Goal: Information Seeking & Learning: Learn about a topic

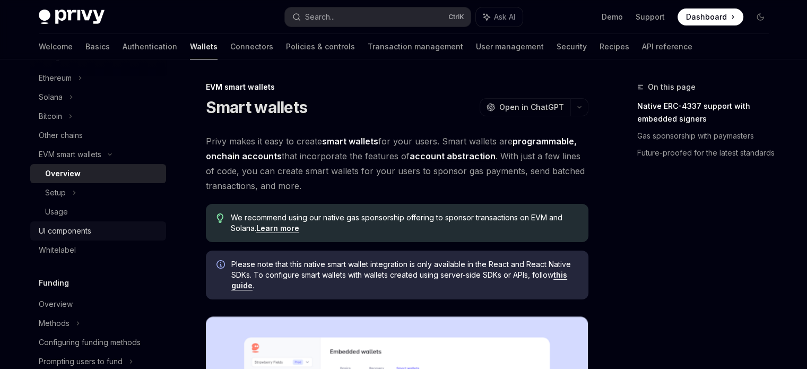
scroll to position [293, 0]
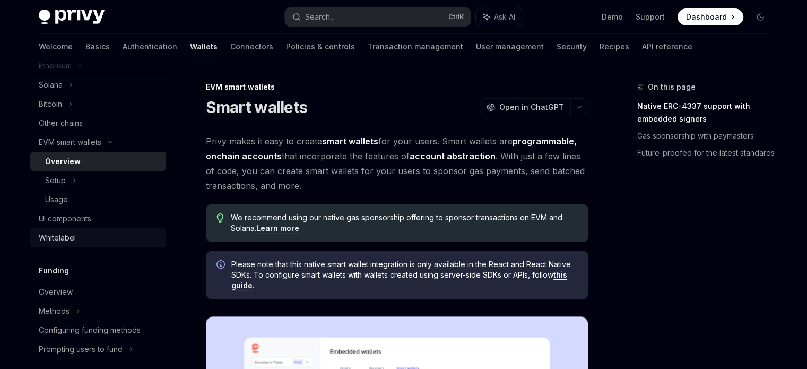
click at [65, 229] on link "Whitelabel" at bounding box center [98, 237] width 136 height 19
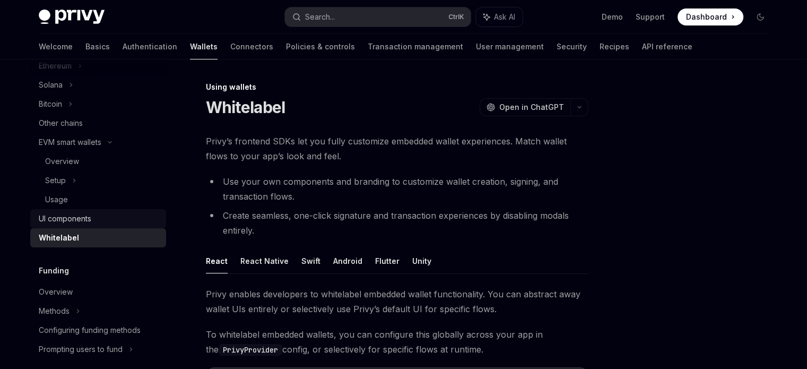
click at [67, 219] on div "UI components" at bounding box center [65, 218] width 53 height 13
type textarea "*"
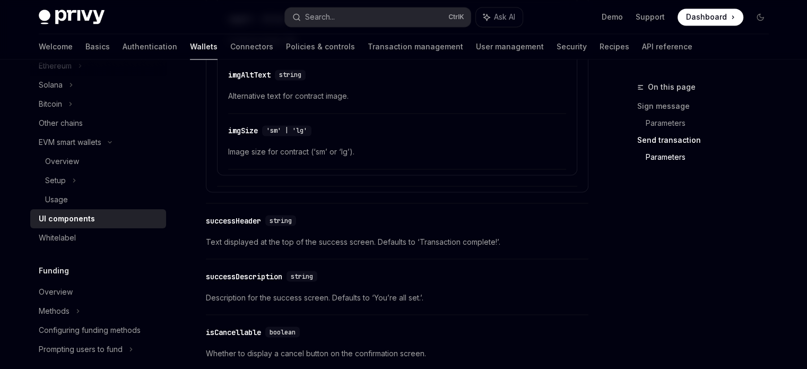
scroll to position [2009, 0]
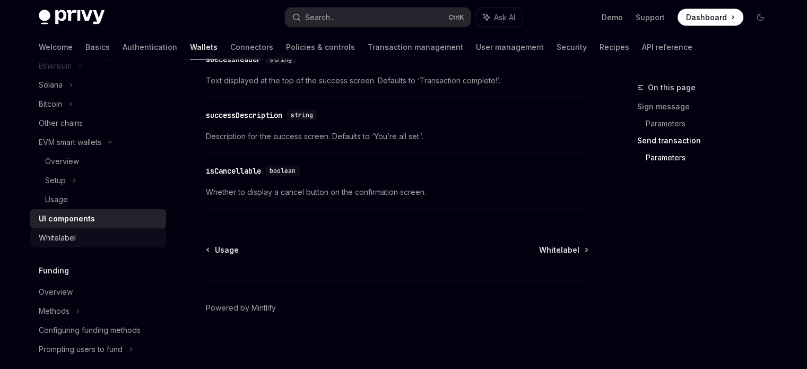
click at [86, 238] on div "Whitelabel" at bounding box center [99, 237] width 121 height 13
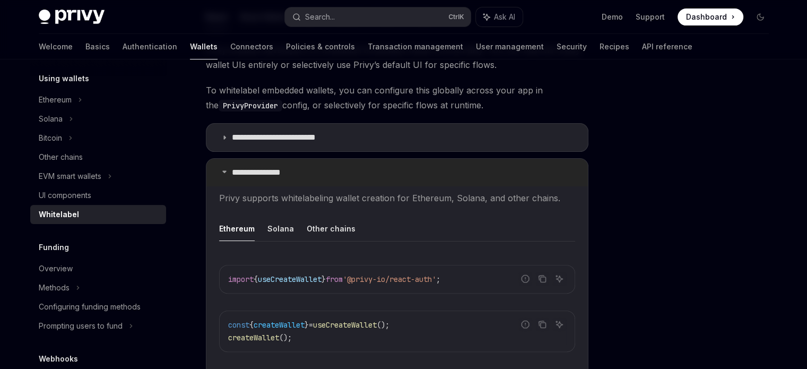
scroll to position [395, 0]
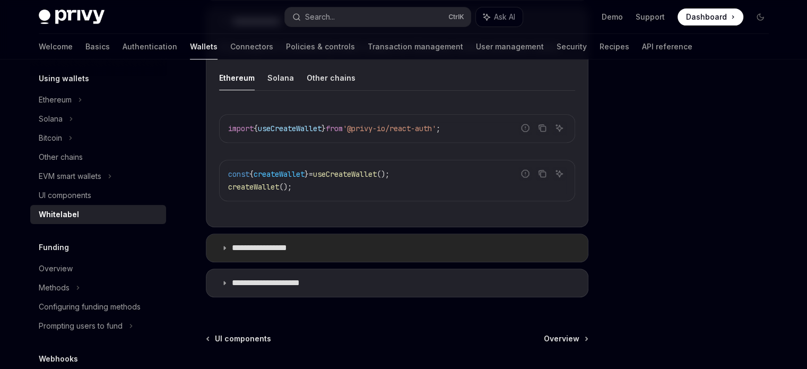
click at [222, 249] on icon at bounding box center [224, 248] width 6 height 6
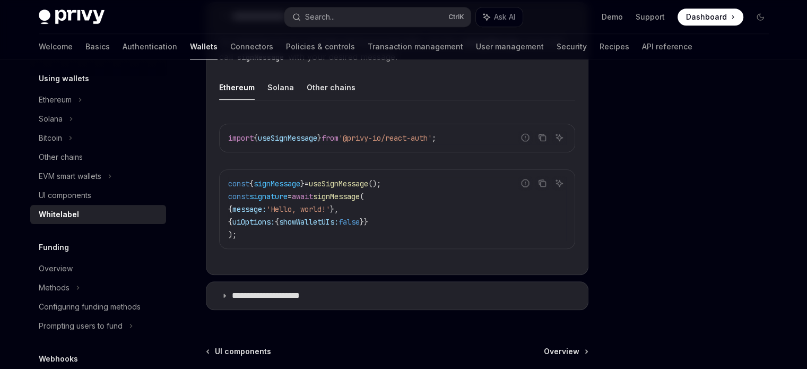
scroll to position [639, 0]
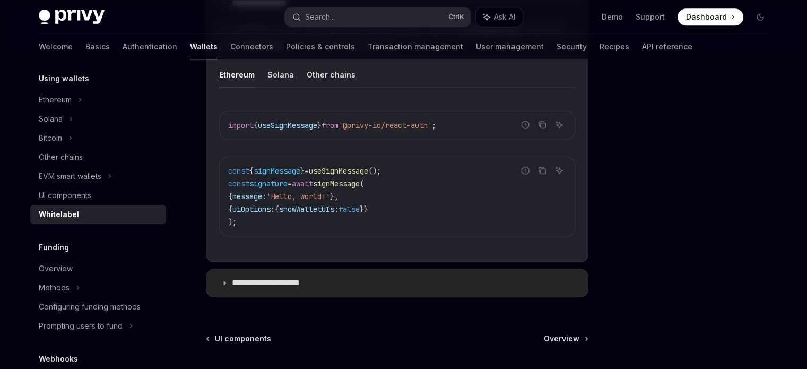
click at [221, 280] on icon at bounding box center [224, 283] width 6 height 6
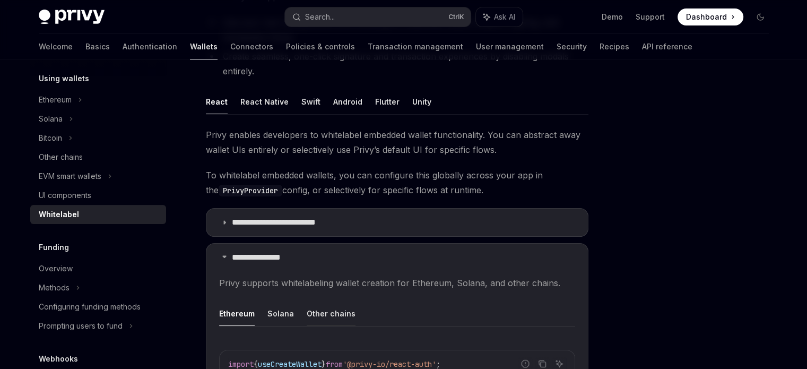
scroll to position [157, 0]
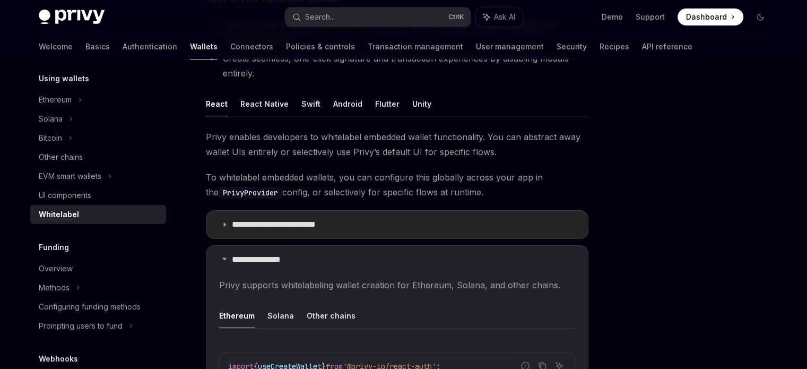
click at [227, 230] on summary "**********" at bounding box center [396, 225] width 381 height 28
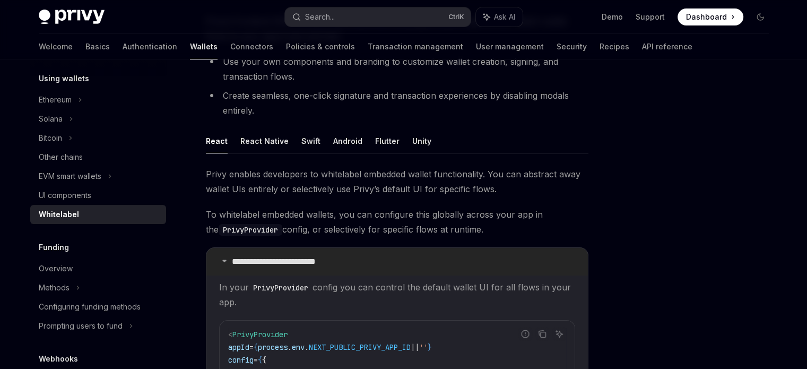
scroll to position [117, 0]
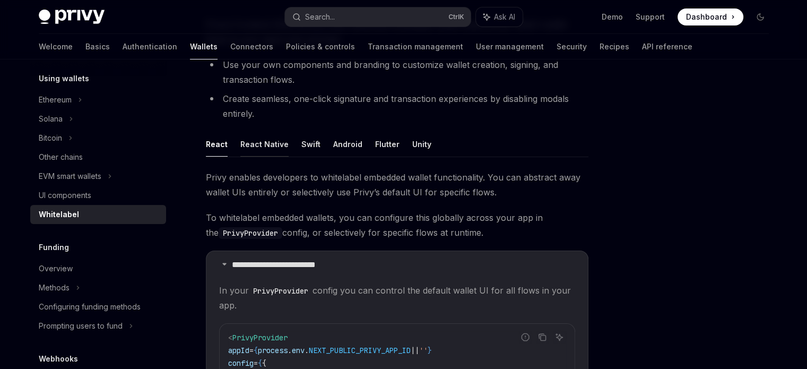
click at [260, 139] on button "React Native" at bounding box center [264, 144] width 48 height 25
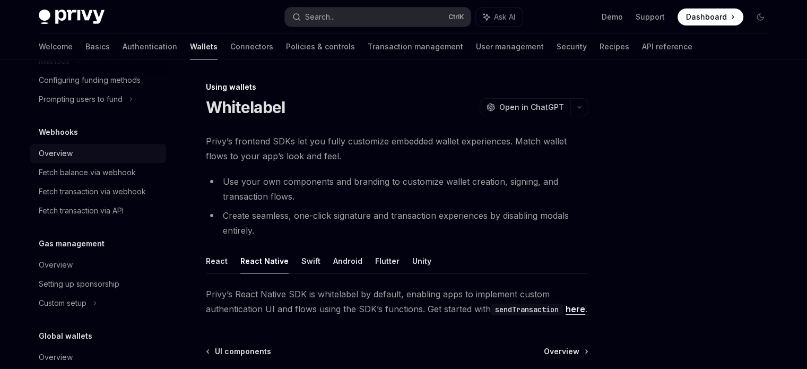
scroll to position [543, 0]
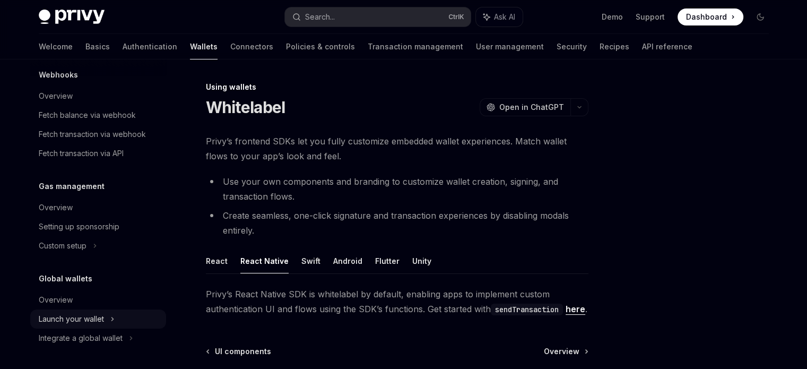
click at [91, 320] on div "Launch your wallet" at bounding box center [71, 318] width 65 height 13
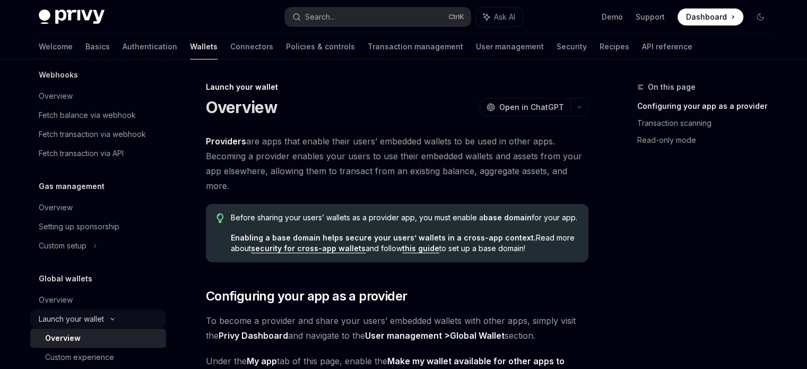
scroll to position [581, 0]
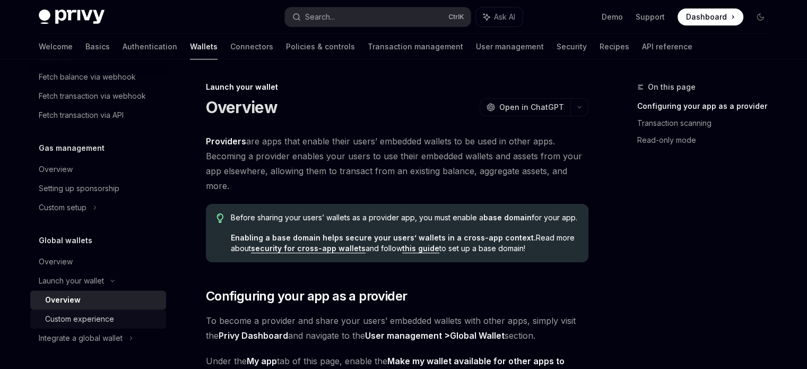
click at [88, 317] on div "Custom experience" at bounding box center [79, 318] width 69 height 13
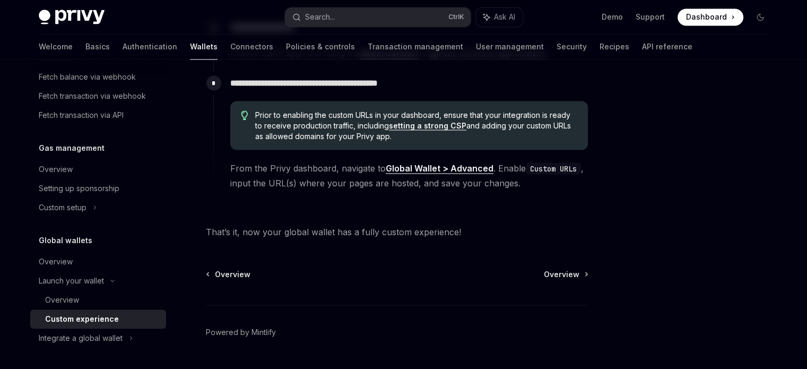
scroll to position [1975, 0]
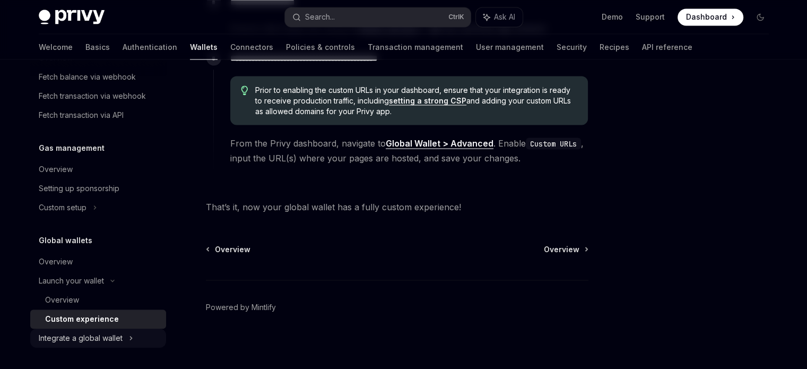
click at [99, 335] on div "Integrate a global wallet" at bounding box center [81, 338] width 84 height 13
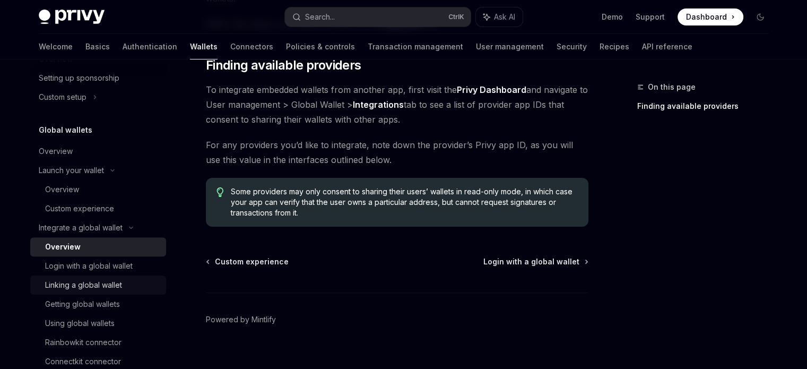
scroll to position [714, 0]
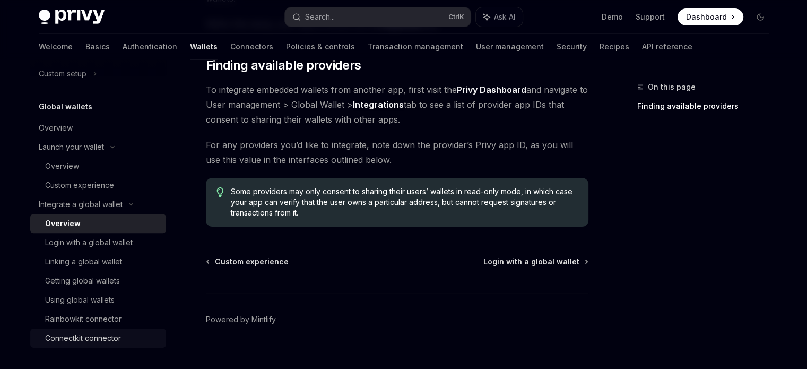
click at [83, 335] on div "Connectkit connector" at bounding box center [83, 338] width 76 height 13
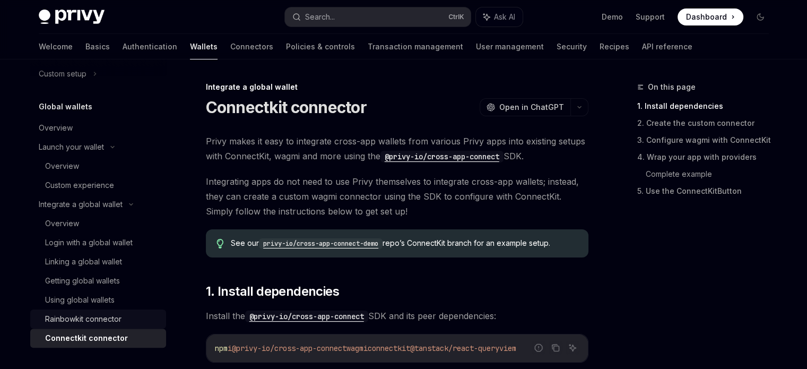
click at [82, 317] on div "Rainbowkit connector" at bounding box center [83, 318] width 76 height 13
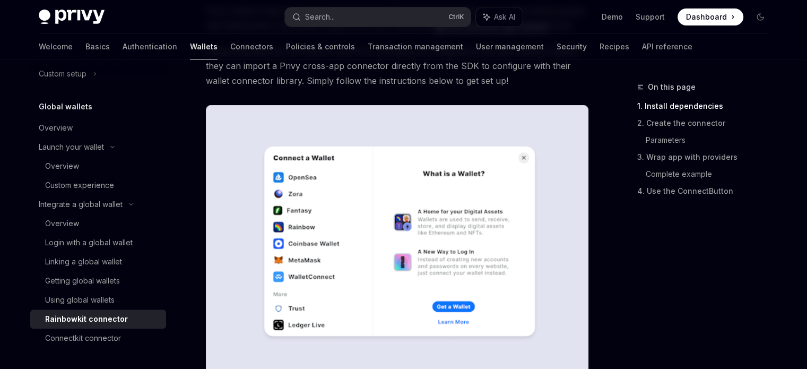
scroll to position [132, 0]
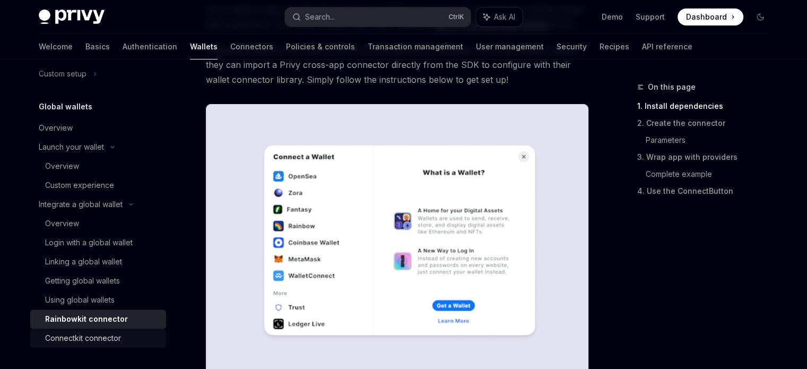
click at [125, 341] on div "Connectkit connector" at bounding box center [102, 338] width 115 height 13
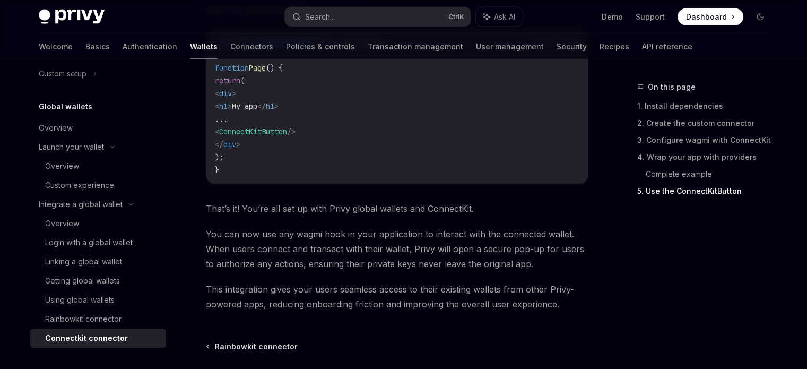
scroll to position [2348, 0]
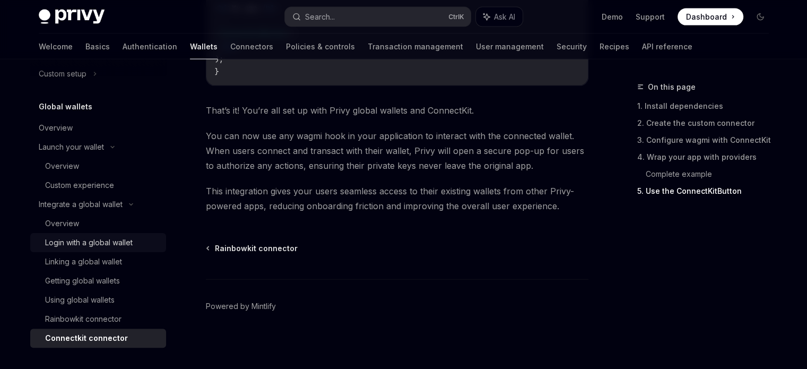
click at [67, 246] on div "Login with a global wallet" at bounding box center [89, 242] width 88 height 13
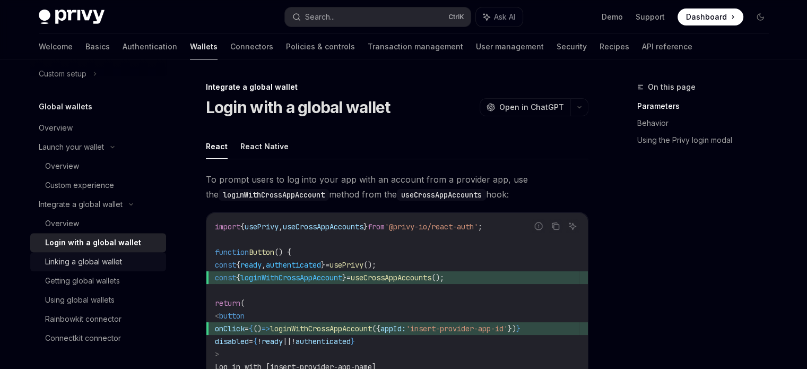
click at [68, 259] on div "Linking a global wallet" at bounding box center [83, 261] width 77 height 13
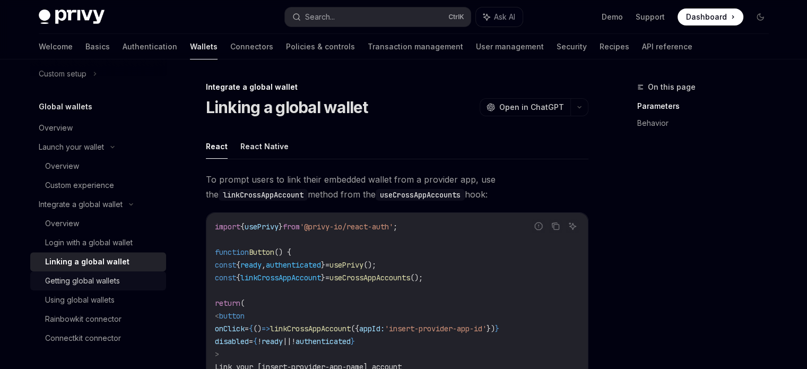
click at [72, 273] on link "Getting global wallets" at bounding box center [98, 280] width 136 height 19
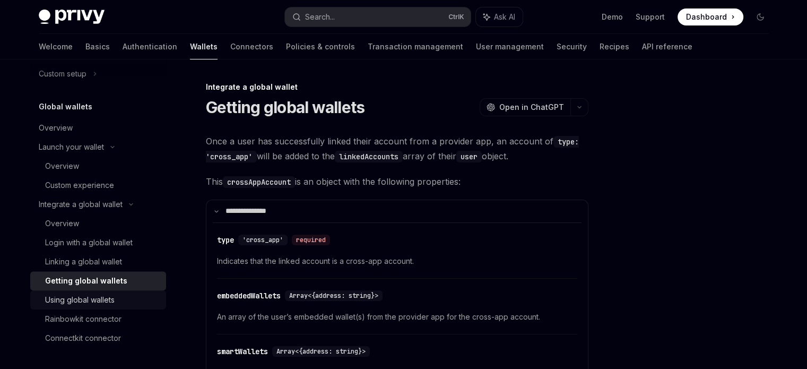
click at [74, 306] on div "Using global wallets" at bounding box center [79, 299] width 69 height 13
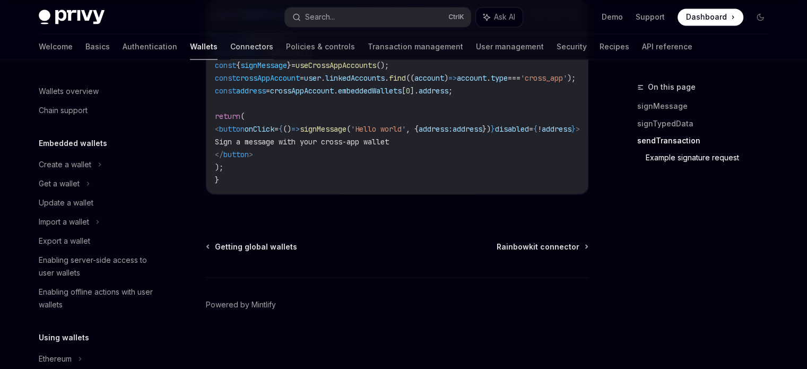
click at [230, 50] on link "Connectors" at bounding box center [251, 46] width 43 height 25
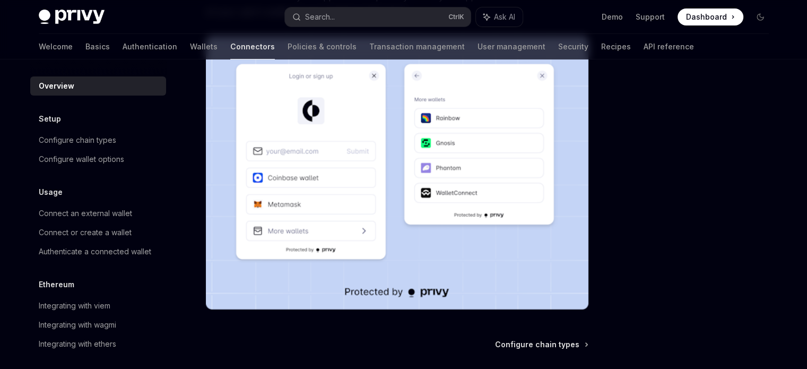
scroll to position [311, 0]
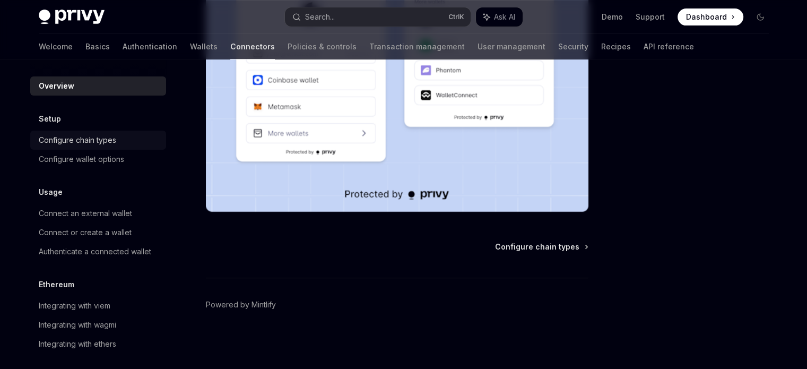
click at [108, 145] on div "Configure chain types" at bounding box center [77, 140] width 77 height 13
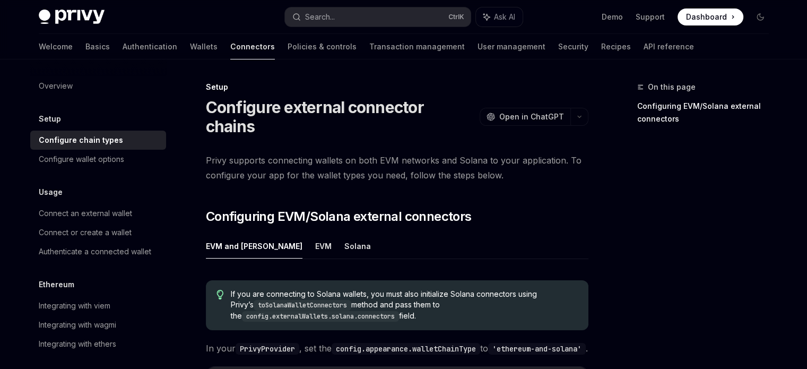
click at [108, 145] on div "Configure chain types" at bounding box center [81, 140] width 84 height 13
click at [108, 161] on div "Configure wallet options" at bounding box center [81, 159] width 85 height 13
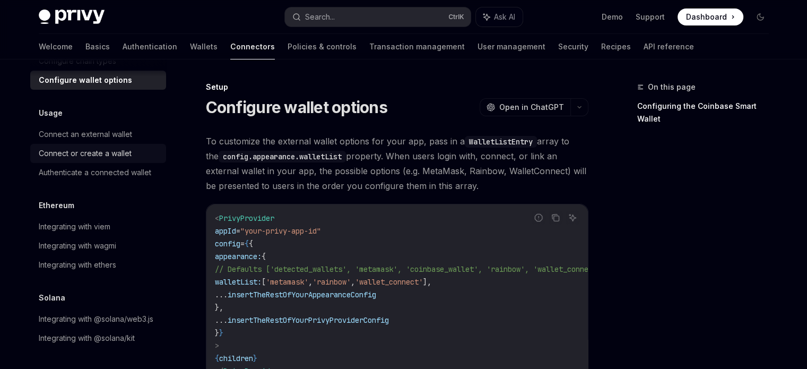
scroll to position [8, 0]
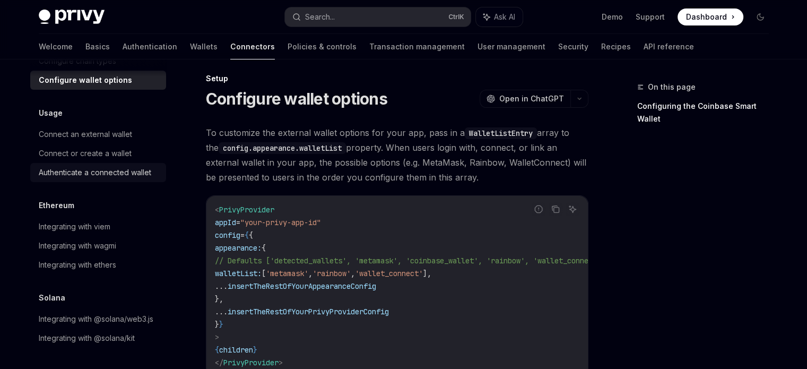
click at [101, 166] on div "Authenticate a connected wallet" at bounding box center [95, 172] width 112 height 13
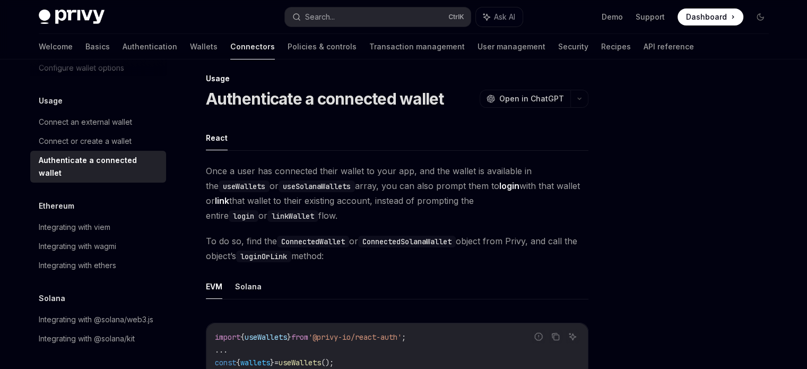
scroll to position [104, 0]
click at [87, 220] on div "Integrating with viem" at bounding box center [75, 226] width 72 height 13
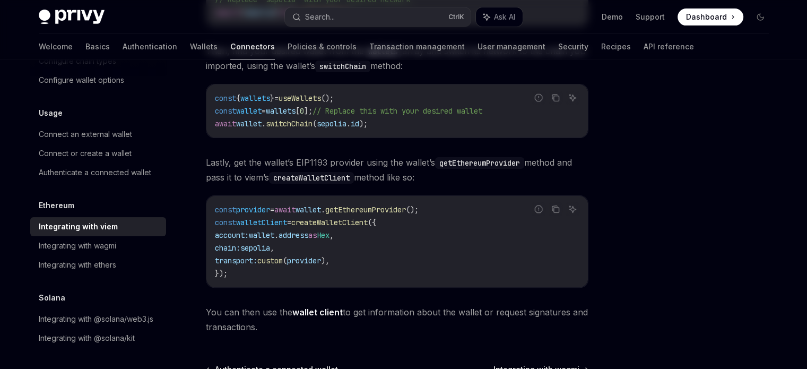
scroll to position [379, 0]
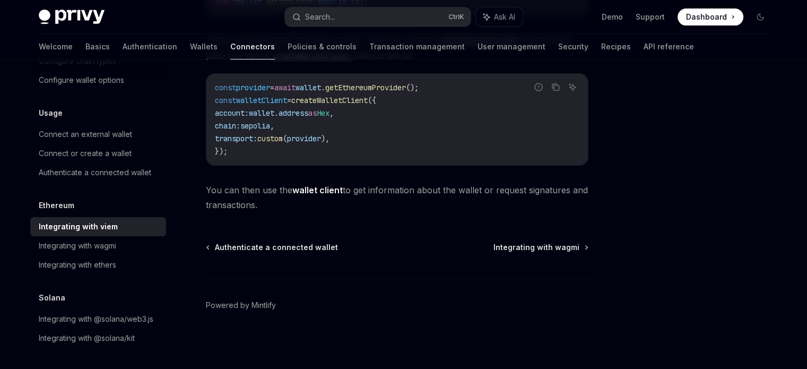
click at [297, 45] on div "Welcome Basics Authentication Wallets Connectors Policies & controls Transactio…" at bounding box center [366, 46] width 655 height 25
click at [287, 46] on link "Policies & controls" at bounding box center [321, 46] width 69 height 25
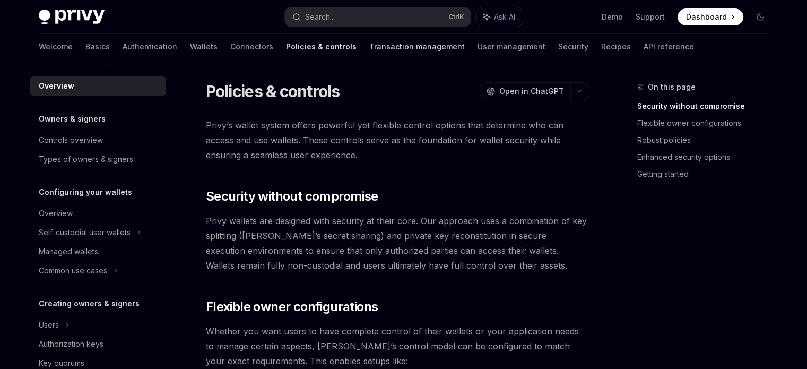
click at [369, 51] on link "Transaction management" at bounding box center [416, 46] width 95 height 25
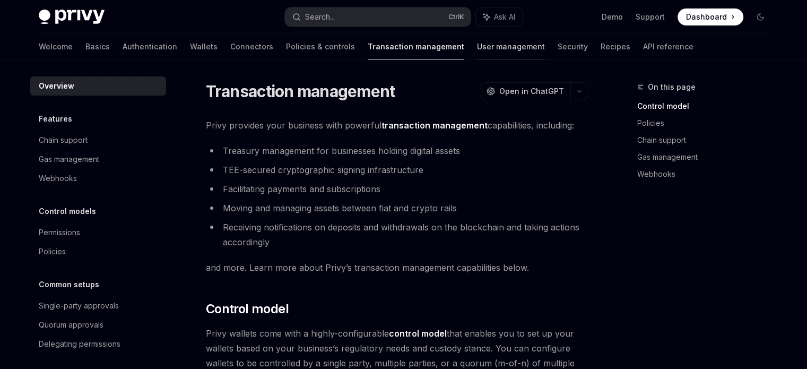
click at [477, 56] on link "User management" at bounding box center [511, 46] width 68 height 25
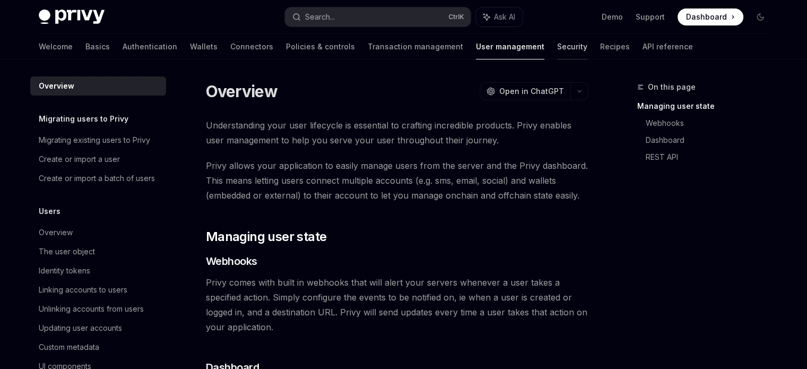
click at [557, 51] on link "Security" at bounding box center [572, 46] width 30 height 25
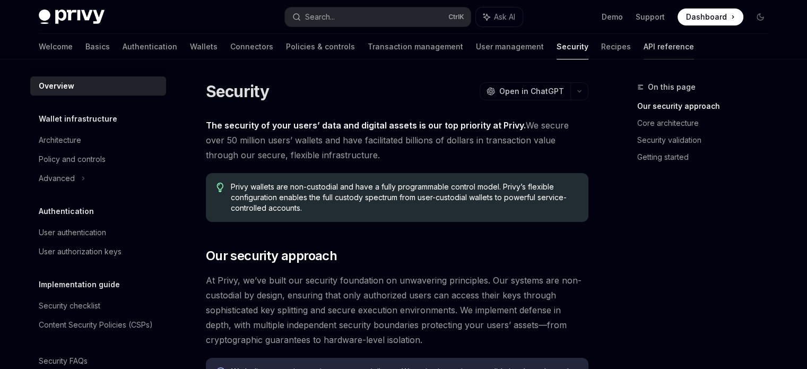
click at [643, 52] on link "API reference" at bounding box center [668, 46] width 50 height 25
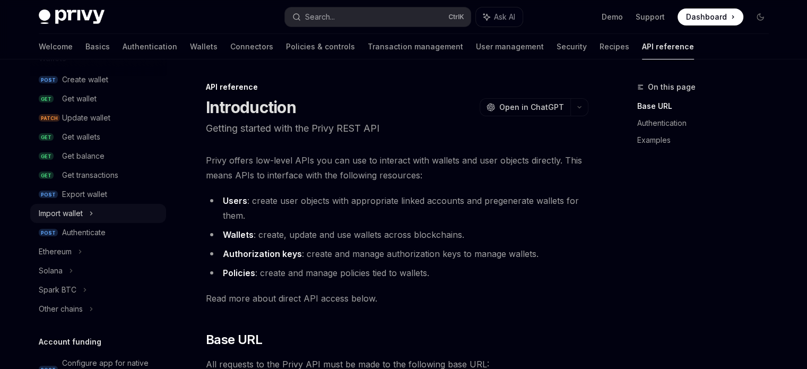
scroll to position [127, 0]
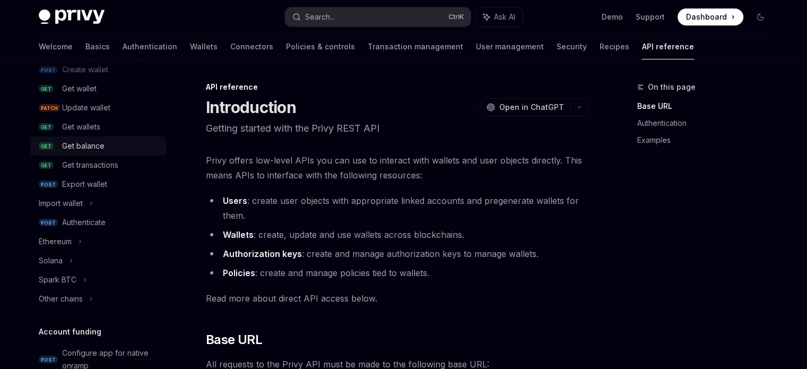
click at [90, 151] on div "Get balance" at bounding box center [83, 145] width 42 height 13
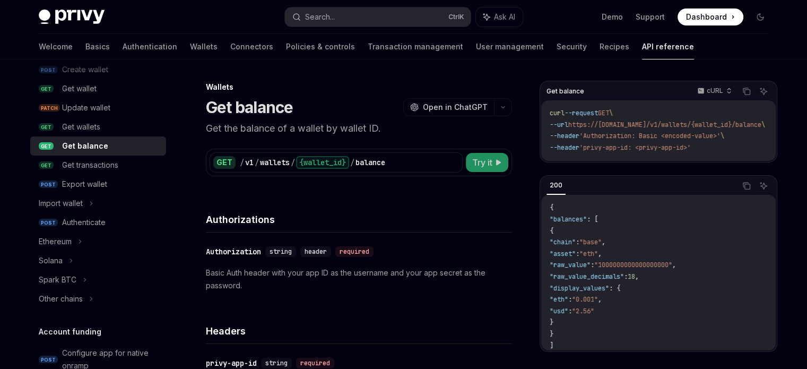
click at [468, 169] on button "Try it" at bounding box center [487, 162] width 42 height 19
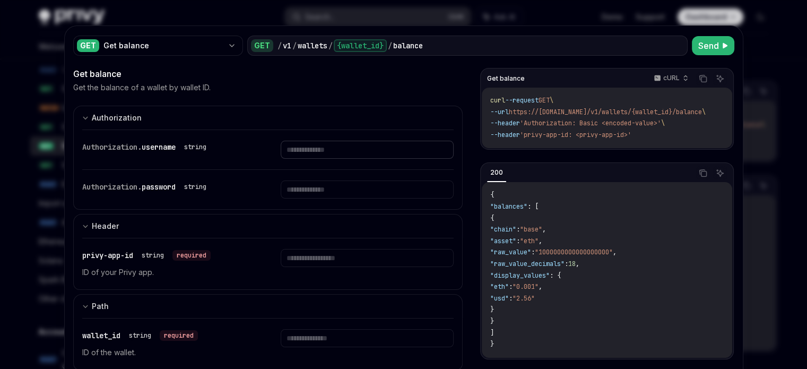
click at [343, 154] on input "text" at bounding box center [367, 150] width 173 height 18
click at [760, 49] on div at bounding box center [403, 184] width 807 height 369
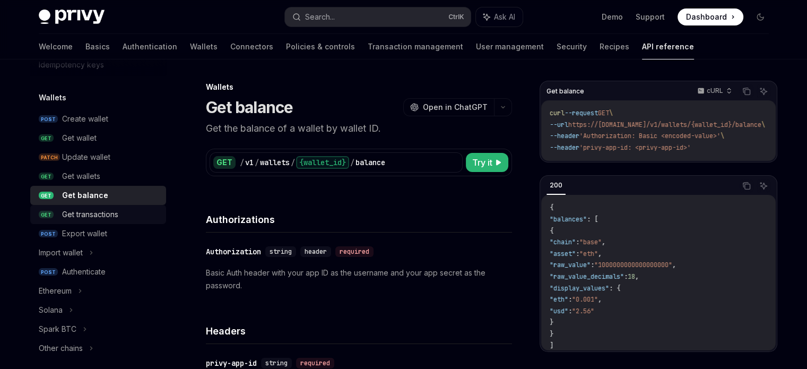
scroll to position [165, 0]
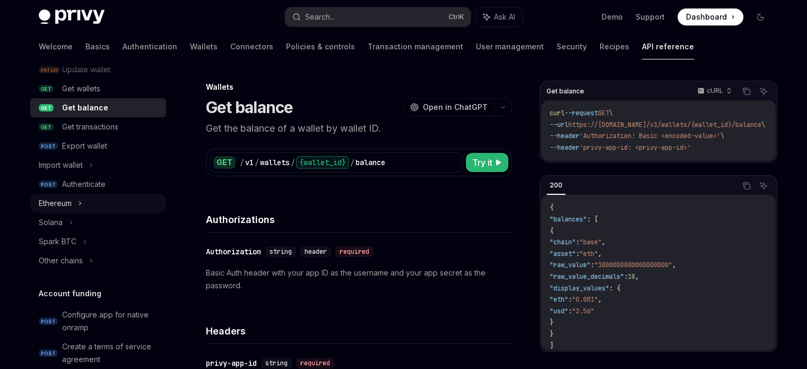
click at [67, 203] on div "Ethereum" at bounding box center [55, 203] width 33 height 13
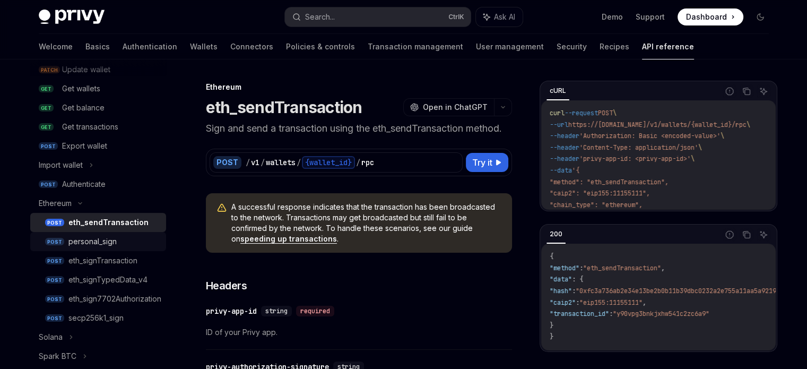
click at [79, 239] on div "personal_sign" at bounding box center [92, 241] width 48 height 13
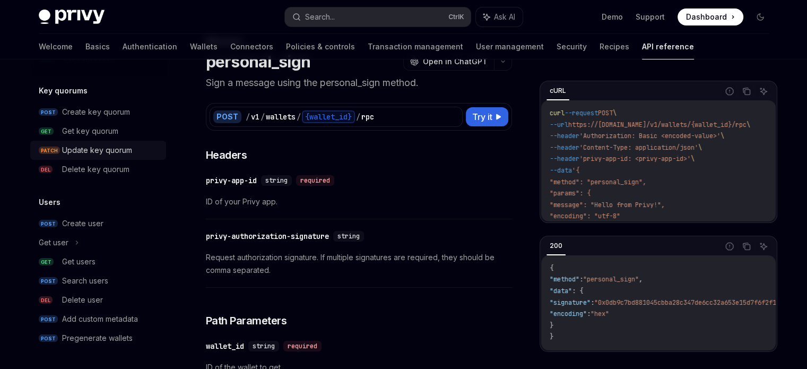
scroll to position [46, 0]
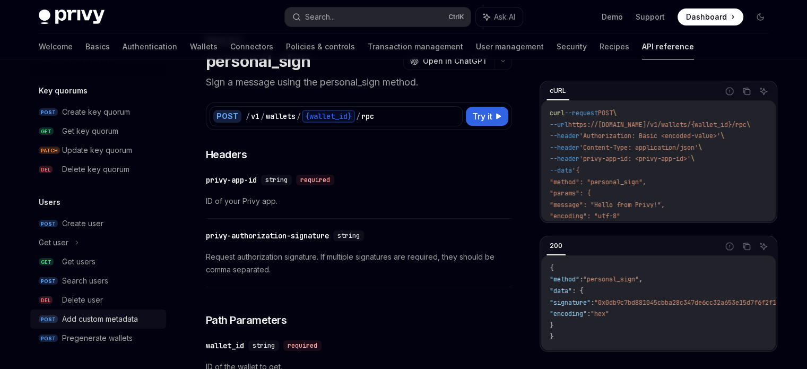
click at [84, 318] on div "Add custom metadata" at bounding box center [100, 318] width 76 height 13
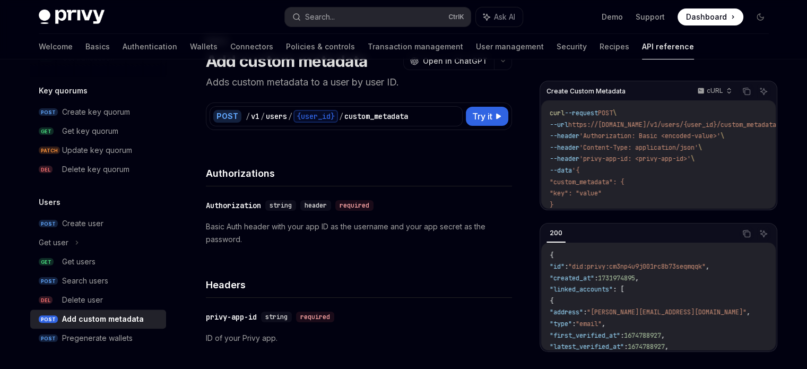
click at [84, 318] on div "Add custom metadata" at bounding box center [103, 318] width 82 height 13
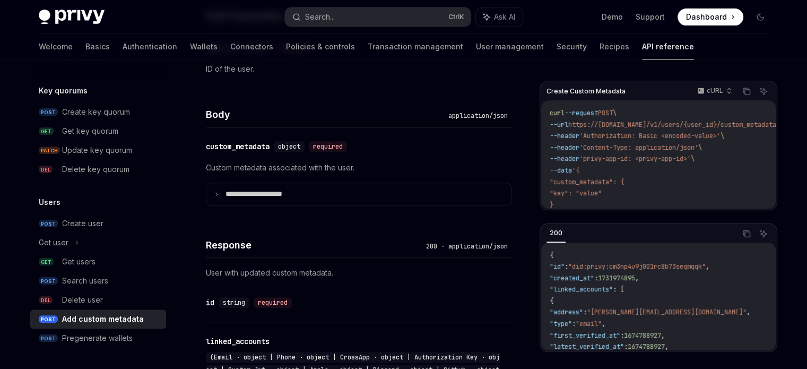
scroll to position [463, 0]
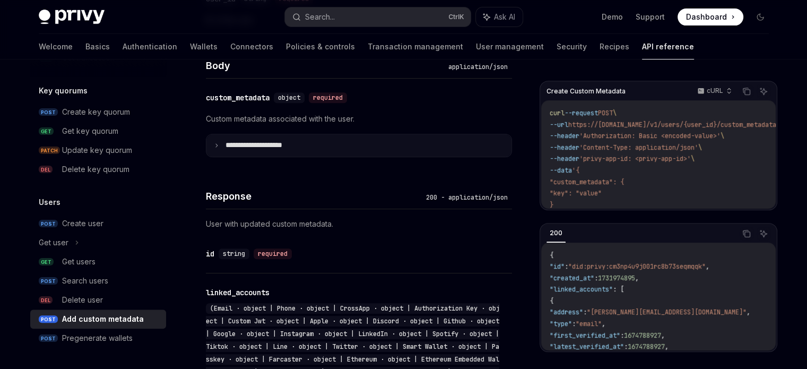
click at [212, 142] on summary "**********" at bounding box center [358, 145] width 305 height 22
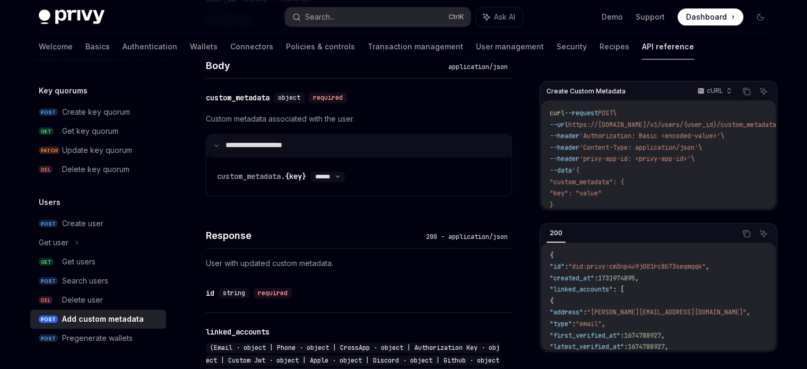
click at [212, 142] on summary "**********" at bounding box center [358, 145] width 305 height 22
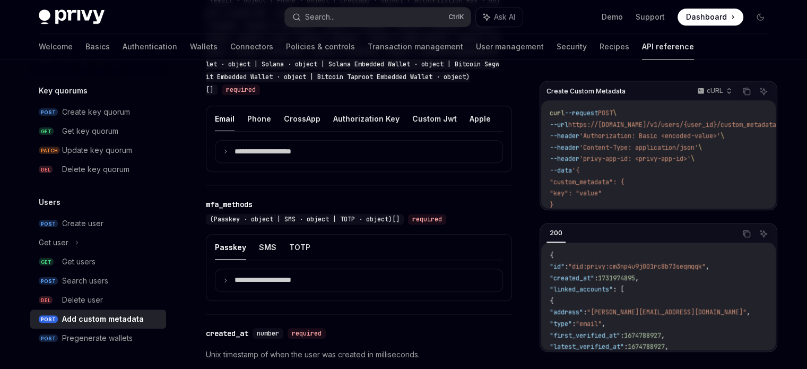
scroll to position [772, 0]
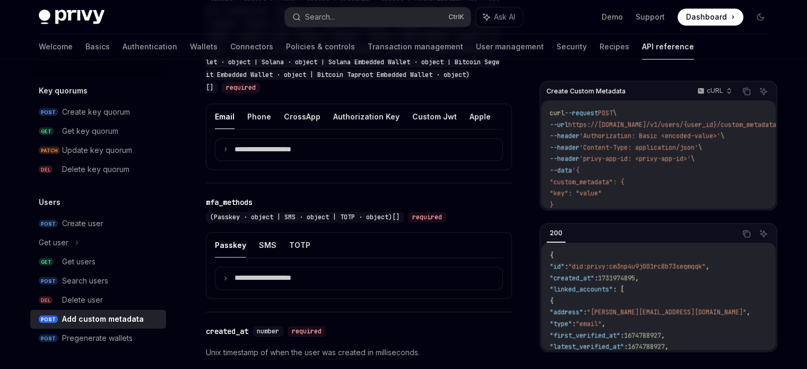
drag, startPoint x: 270, startPoint y: 126, endPoint x: 281, endPoint y: 125, distance: 10.7
click at [281, 125] on ul "Email Phone CrossApp Authorization Key Custom Jwt Apple Discord Github Google I…" at bounding box center [359, 116] width 288 height 25
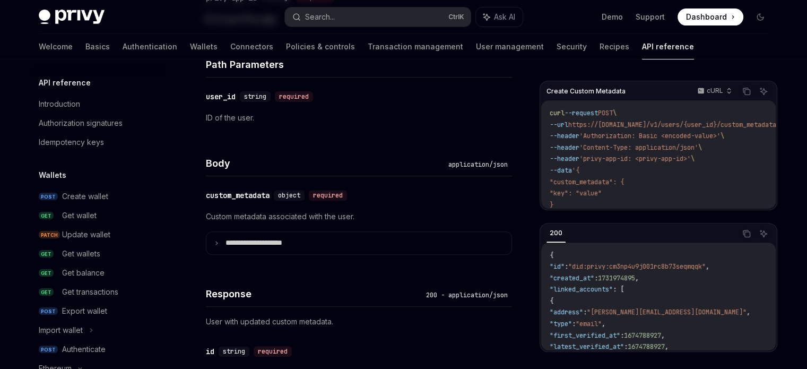
scroll to position [0, 0]
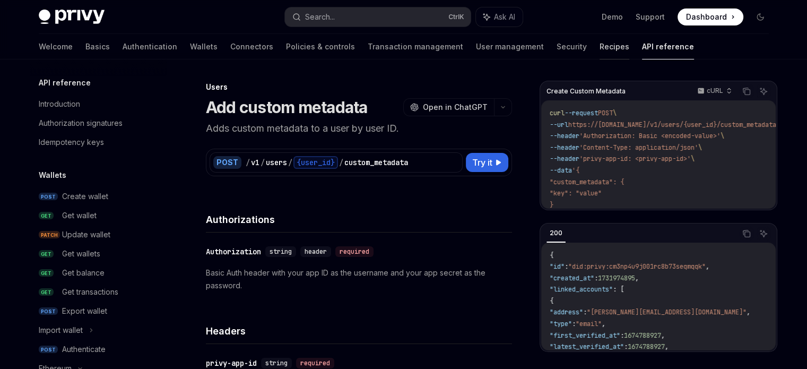
click at [599, 52] on link "Recipes" at bounding box center [614, 46] width 30 height 25
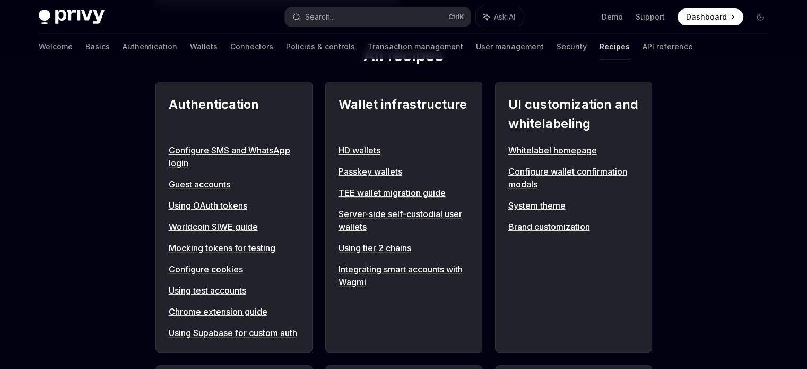
scroll to position [398, 0]
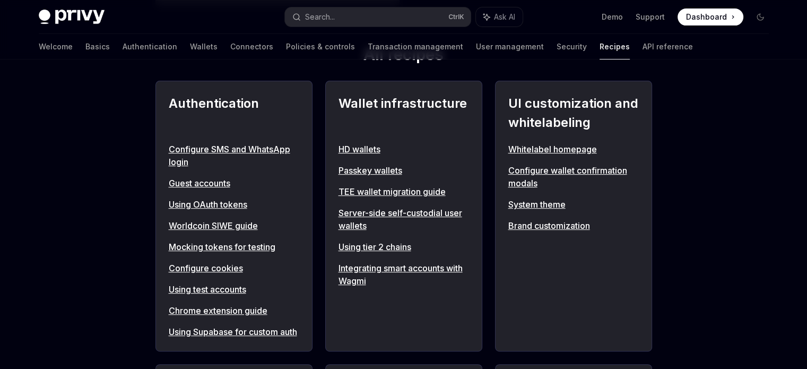
click at [561, 147] on link "Whitelabel homepage" at bounding box center [573, 149] width 130 height 13
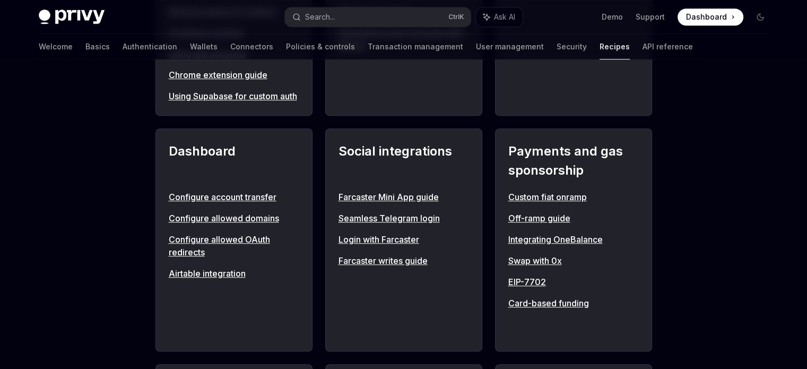
scroll to position [634, 0]
click at [546, 203] on link "Custom fiat onramp" at bounding box center [573, 196] width 130 height 13
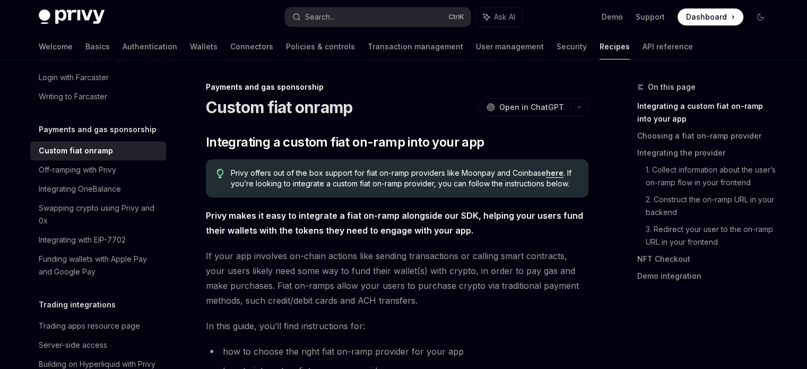
click at [553, 170] on link "here" at bounding box center [555, 173] width 18 height 10
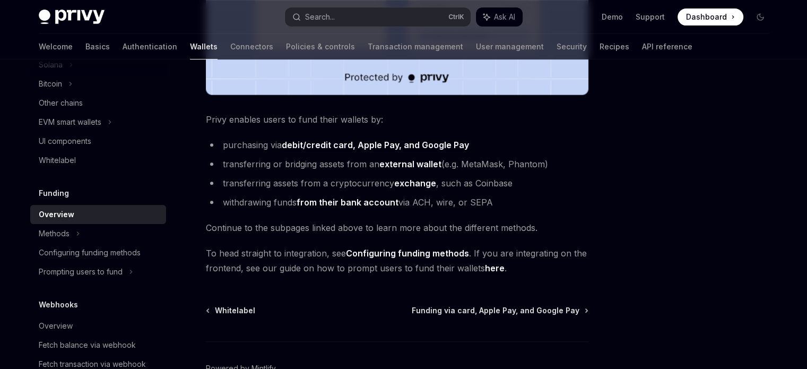
scroll to position [397, 0]
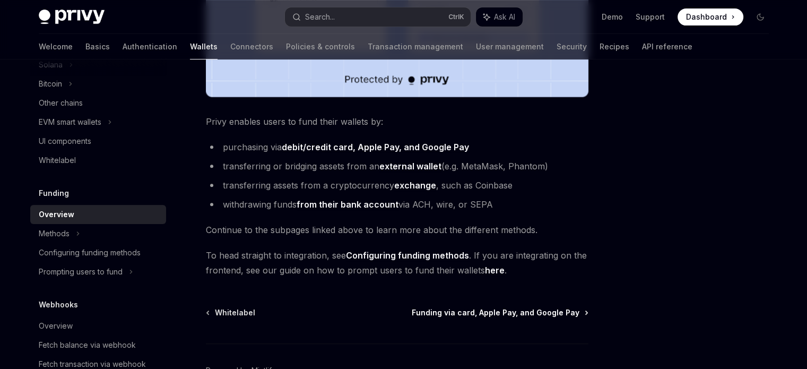
click at [516, 316] on span "Funding via card, Apple Pay, and Google Pay" at bounding box center [496, 312] width 168 height 11
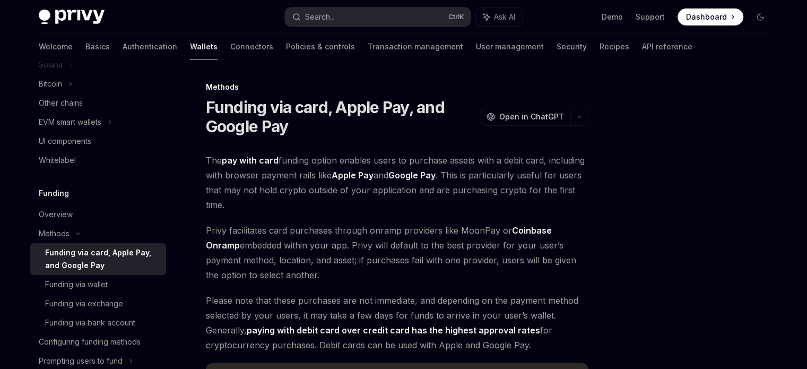
type textarea "*"
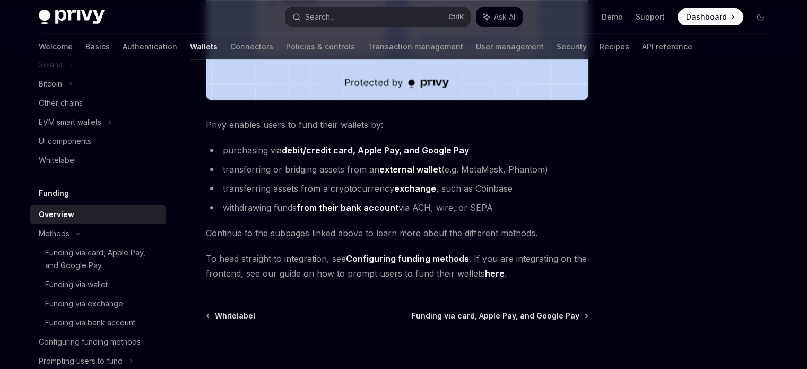
scroll to position [397, 0]
